Goal: Navigation & Orientation: Find specific page/section

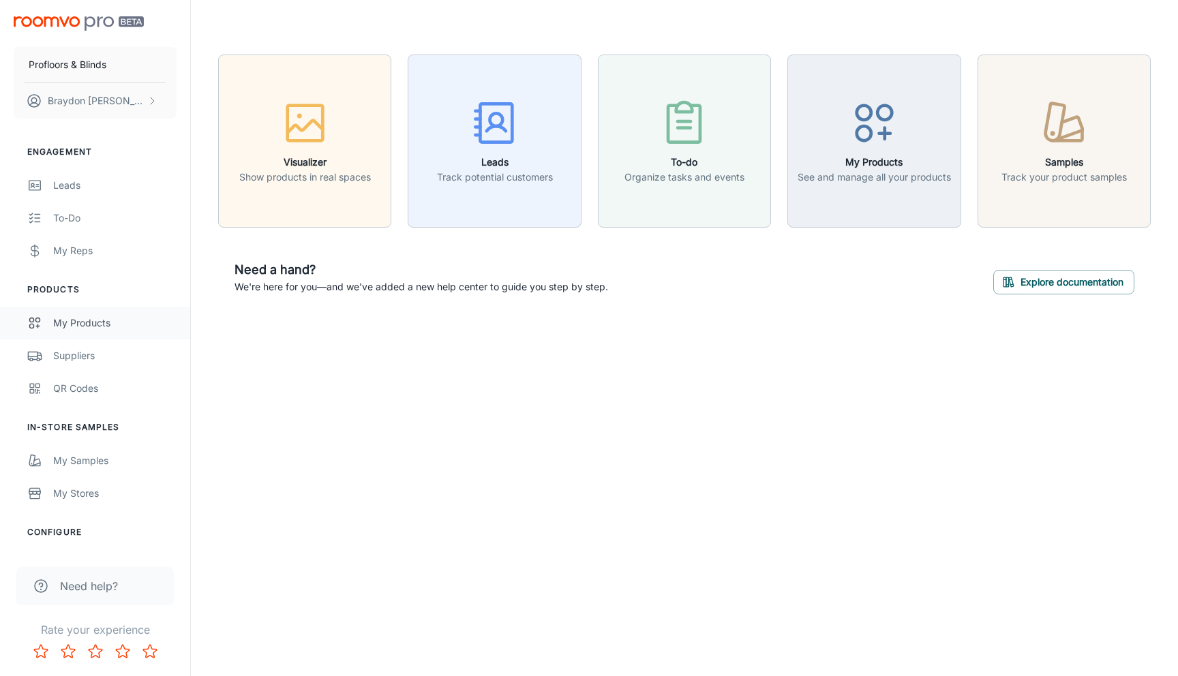
scroll to position [104, 0]
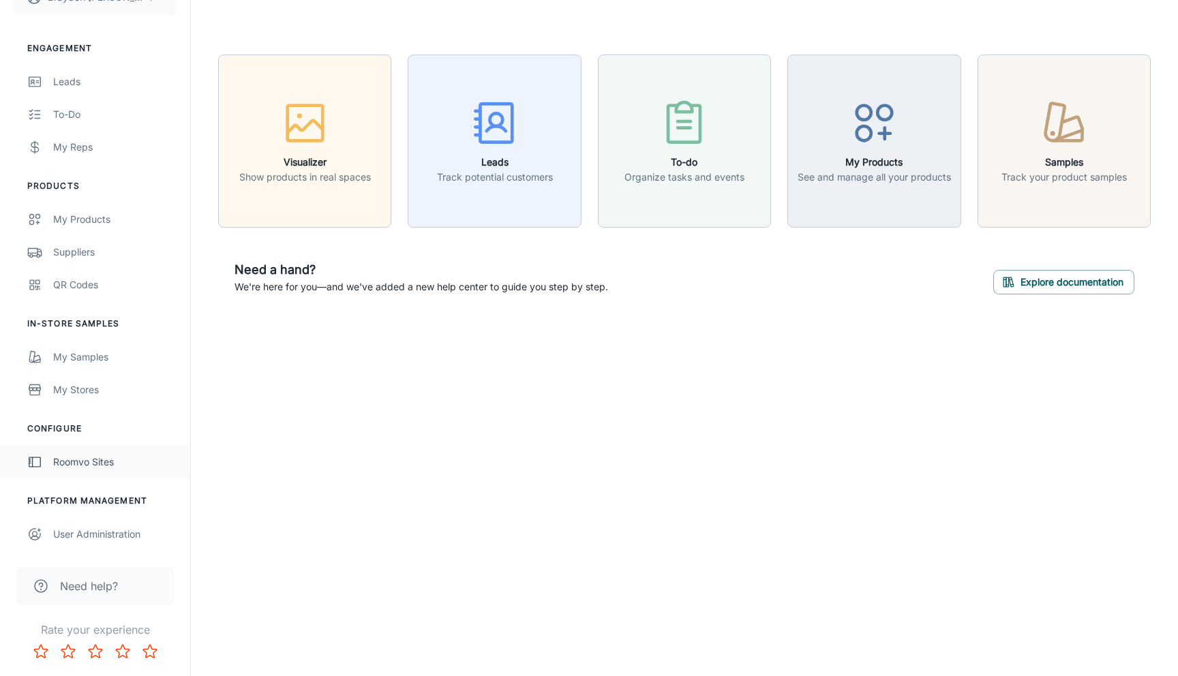
click at [89, 455] on div "Roomvo Sites" at bounding box center [114, 462] width 123 height 15
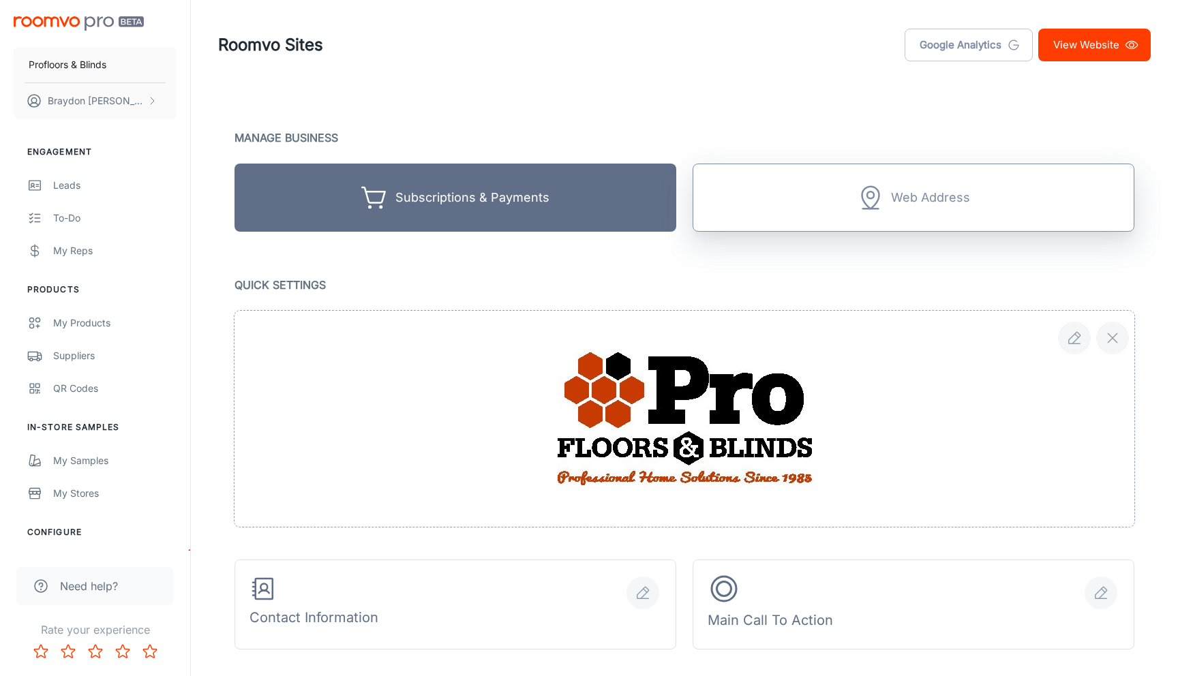
click at [854, 210] on button "Web Address" at bounding box center [914, 198] width 442 height 68
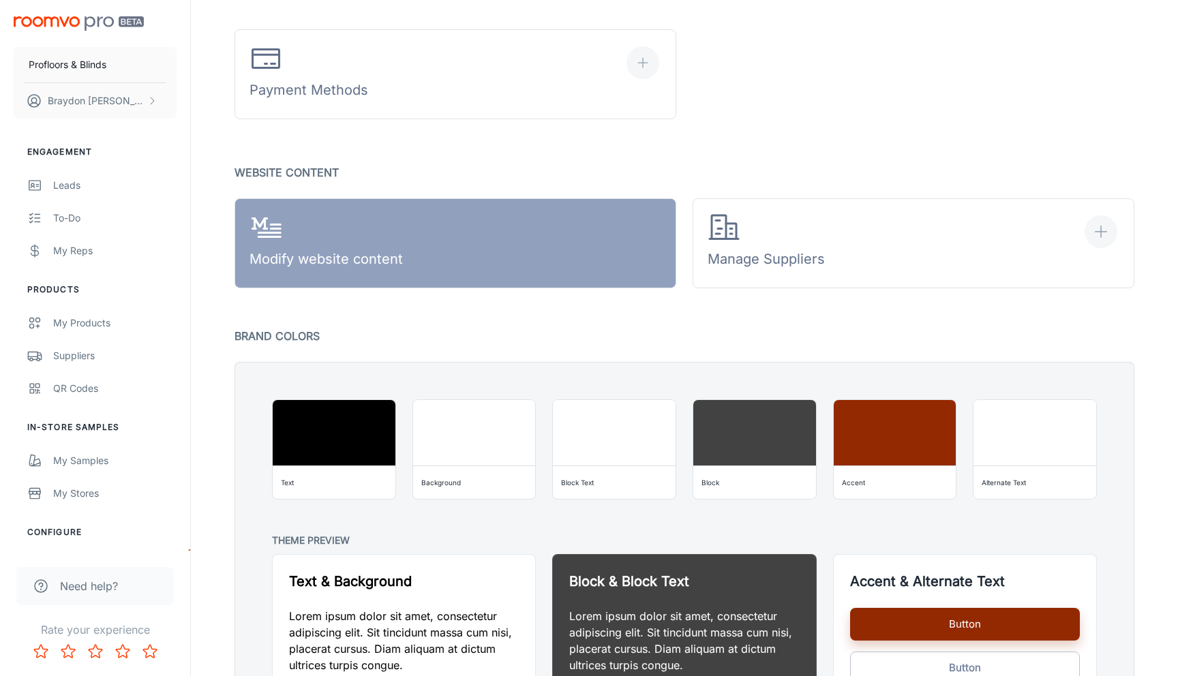
scroll to position [774, 0]
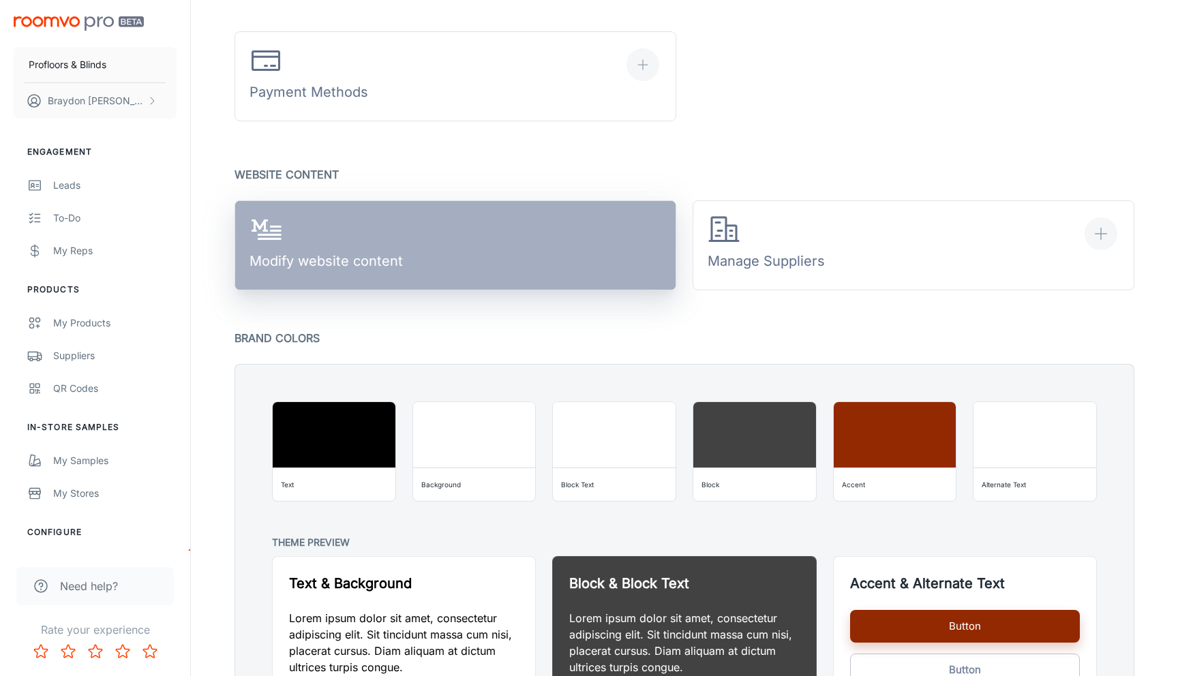
click at [459, 269] on link "Modify website content" at bounding box center [456, 245] width 442 height 90
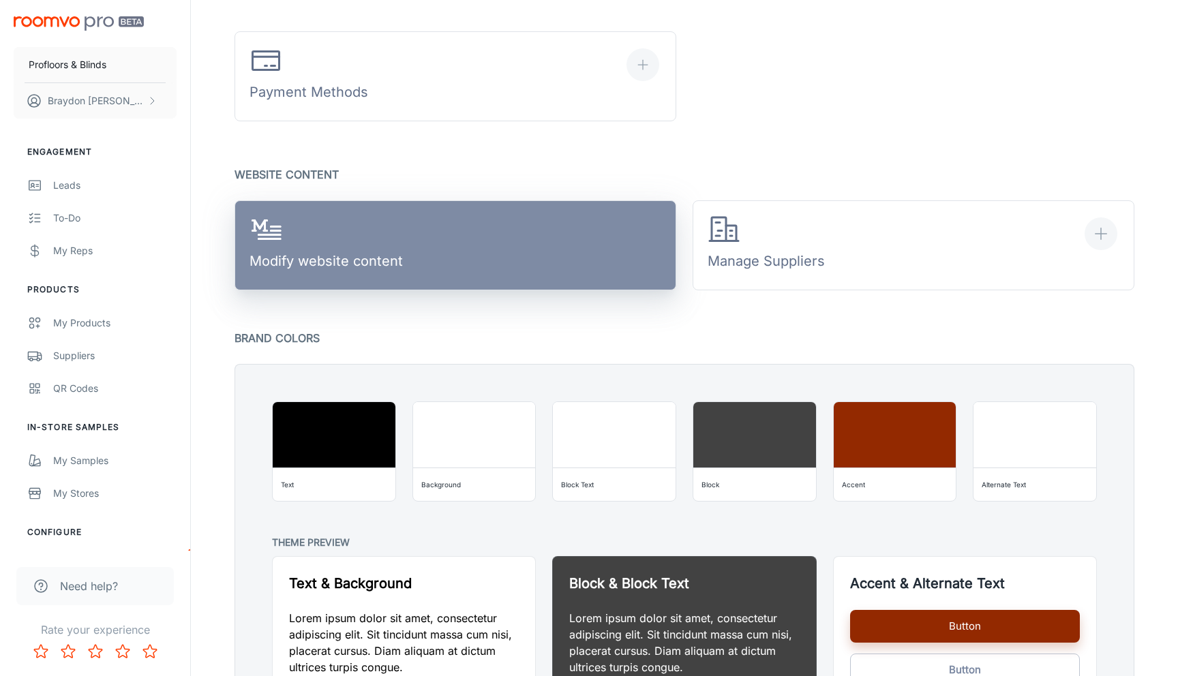
click at [467, 210] on link "Modify website content" at bounding box center [456, 245] width 442 height 90
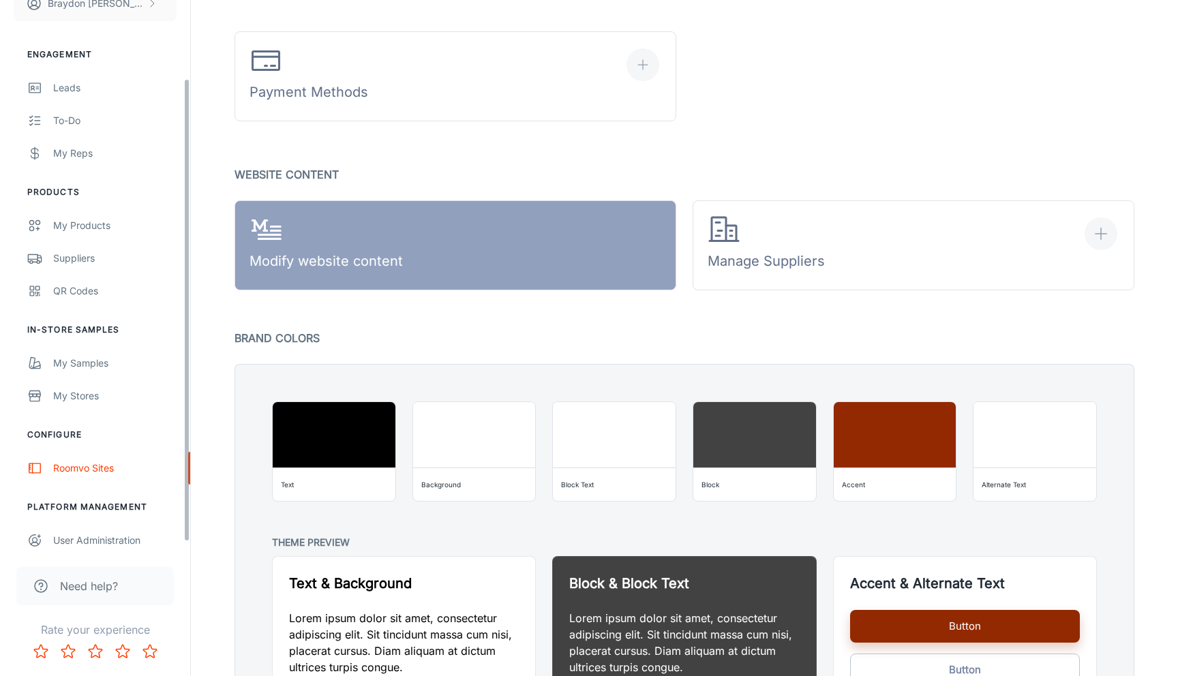
scroll to position [104, 0]
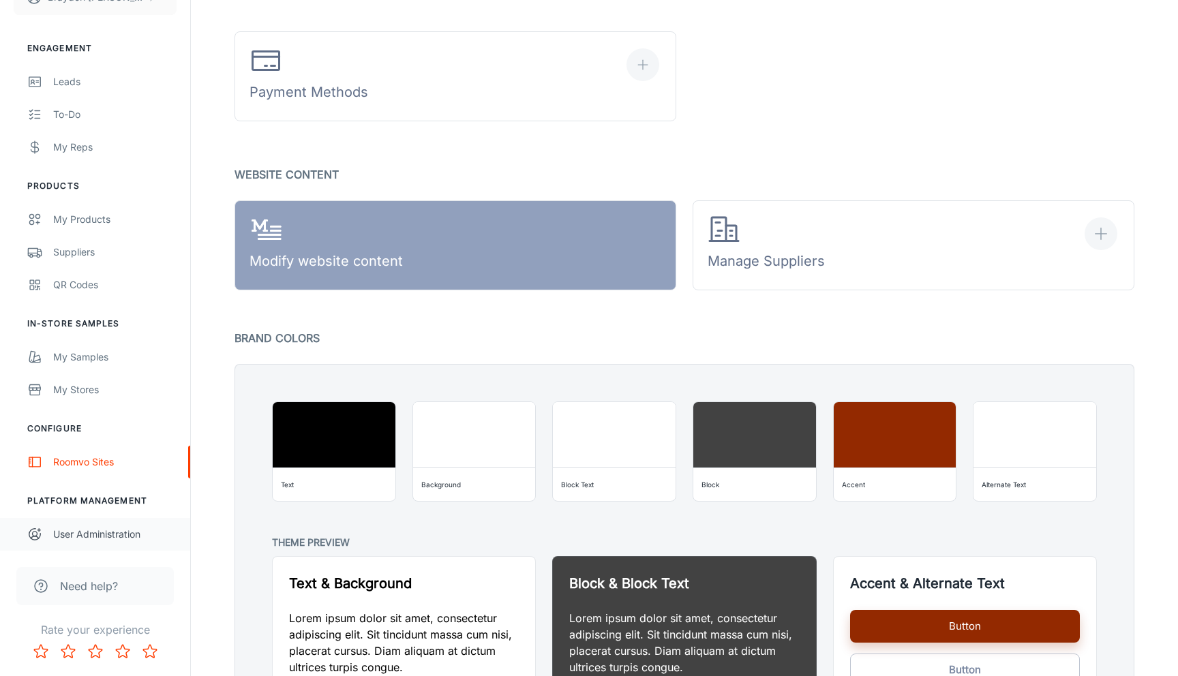
click at [105, 528] on div "User Administration" at bounding box center [114, 534] width 123 height 15
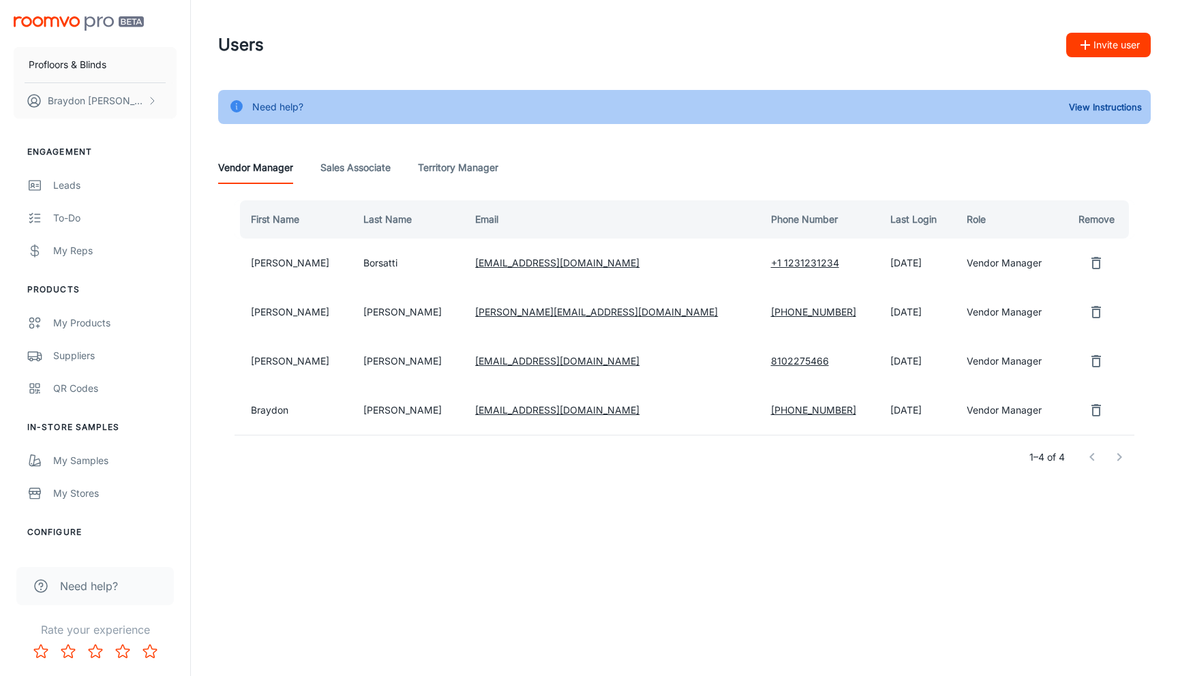
click at [49, 24] on img "scrollable content" at bounding box center [79, 23] width 130 height 14
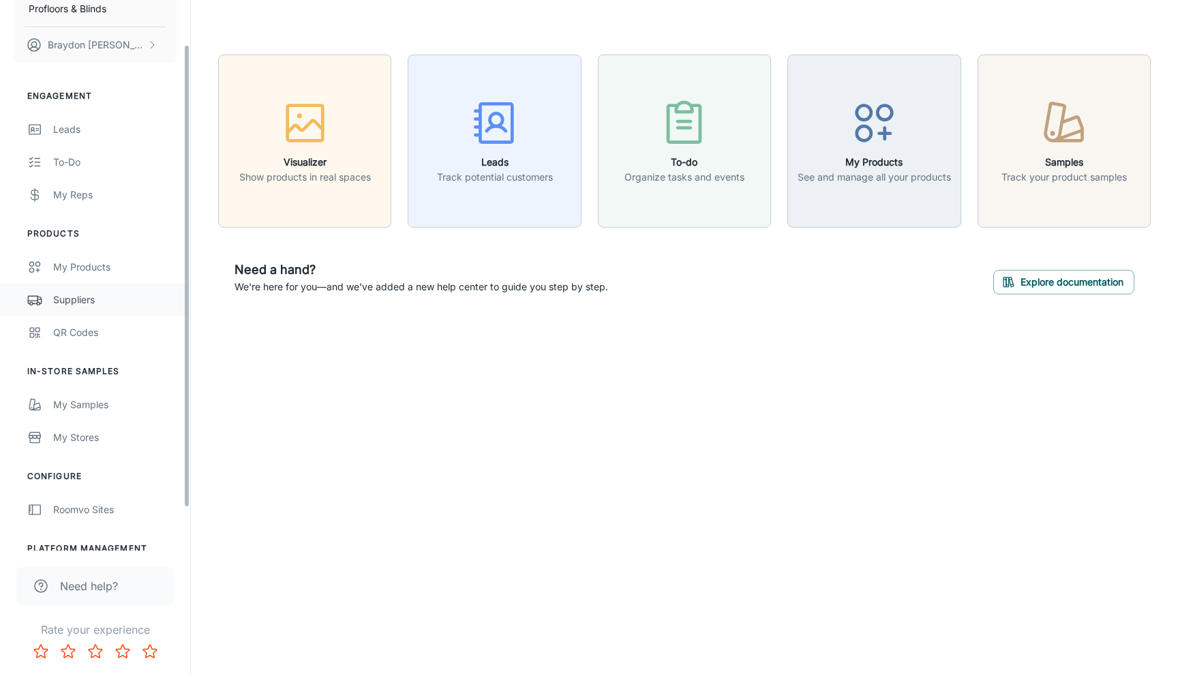
scroll to position [104, 0]
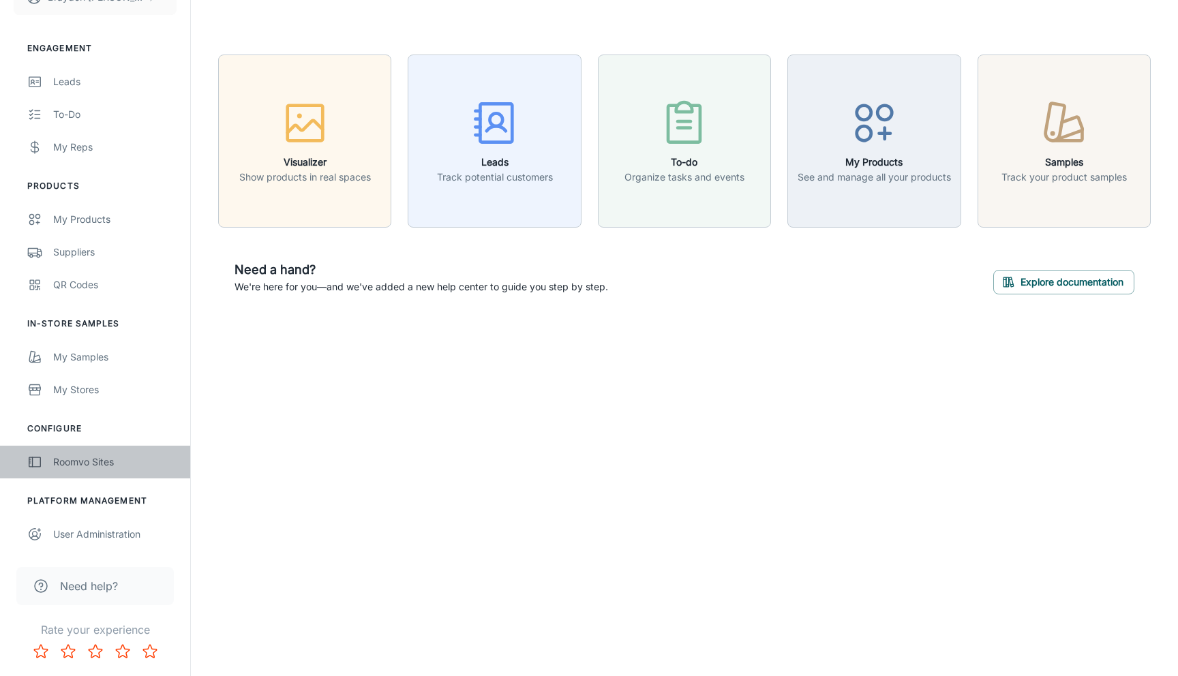
click at [58, 459] on div "Roomvo Sites" at bounding box center [114, 462] width 123 height 15
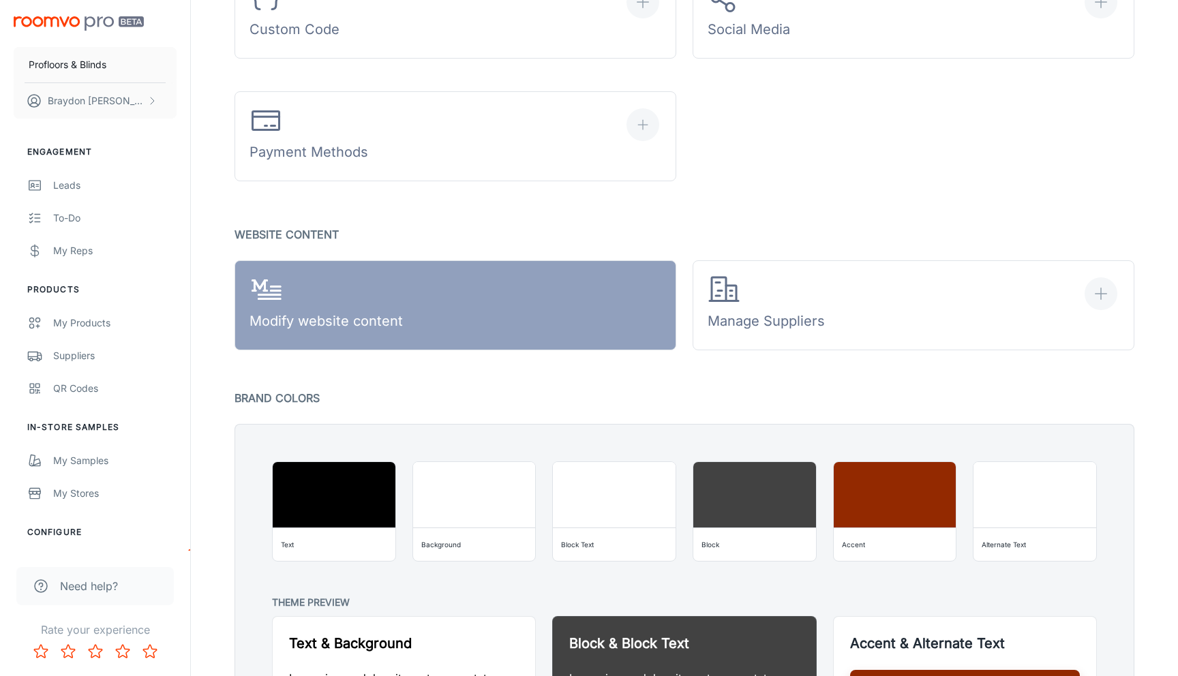
scroll to position [893, 0]
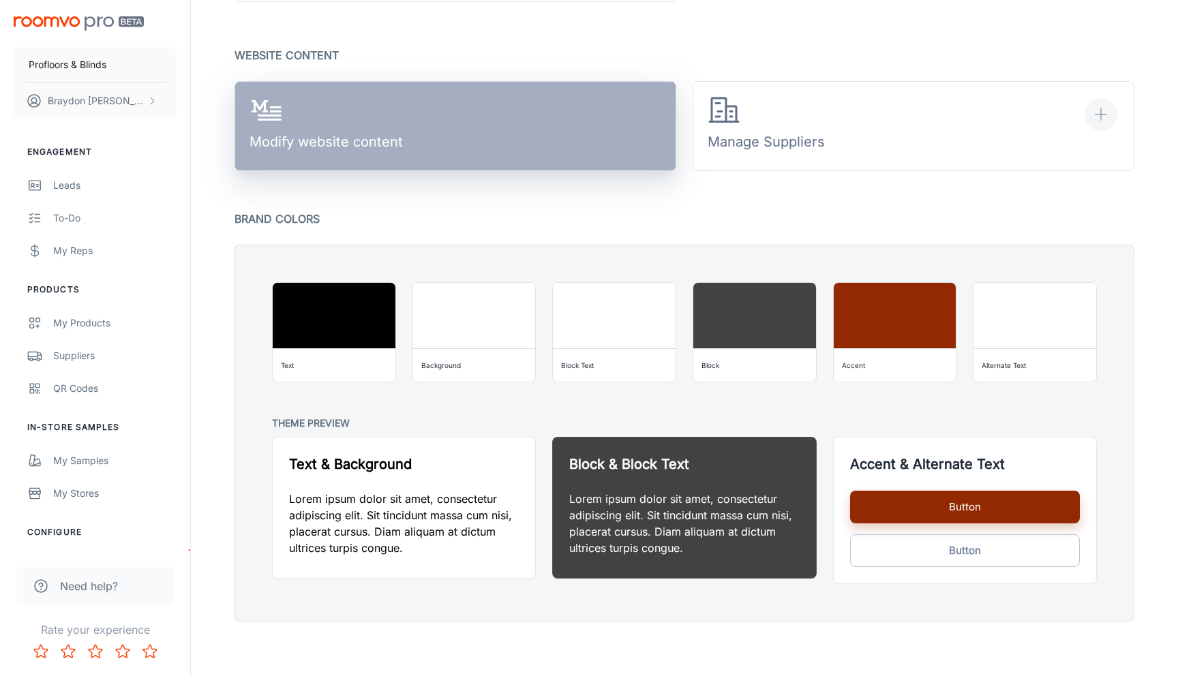
click at [426, 125] on link "Modify website content" at bounding box center [456, 126] width 442 height 90
